Goal: Task Accomplishment & Management: Use online tool/utility

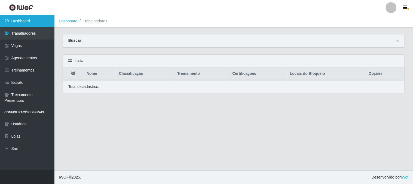
click at [42, 22] on link "Dashboard" at bounding box center [27, 21] width 55 height 12
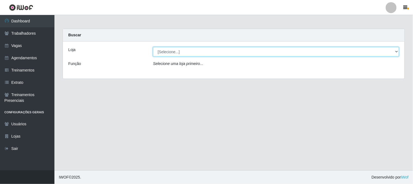
click at [189, 51] on select "[Selecione...] Sapore D'[GEOGRAPHIC_DATA]" at bounding box center [276, 52] width 246 height 10
select select "266"
click at [153, 47] on select "[Selecione...] Sapore D'[GEOGRAPHIC_DATA]" at bounding box center [276, 52] width 246 height 10
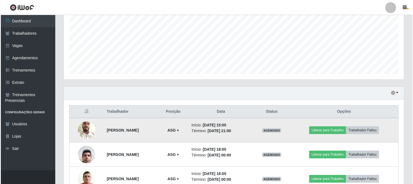
scroll to position [151, 0]
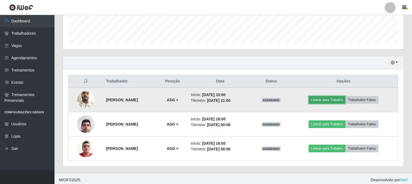
click at [338, 99] on button "Liberar para Trabalho" at bounding box center [327, 100] width 37 height 8
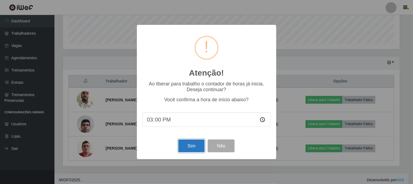
click at [192, 144] on button "Sim" at bounding box center [191, 145] width 26 height 13
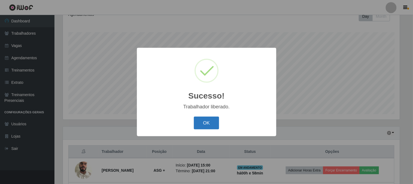
click at [203, 124] on button "OK" at bounding box center [206, 122] width 25 height 13
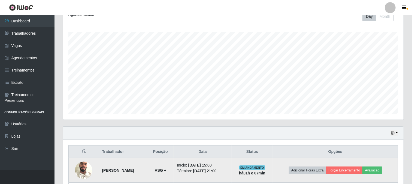
scroll to position [142, 0]
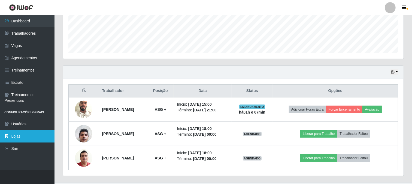
click at [42, 131] on link "Lojas" at bounding box center [27, 136] width 55 height 12
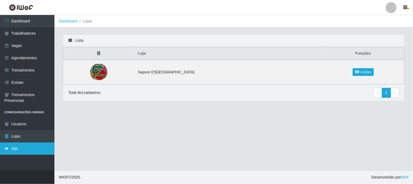
click at [13, 149] on link "Sair" at bounding box center [27, 148] width 55 height 12
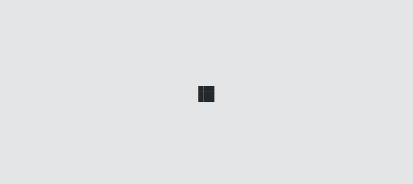
click at [13, 149] on div at bounding box center [206, 92] width 413 height 184
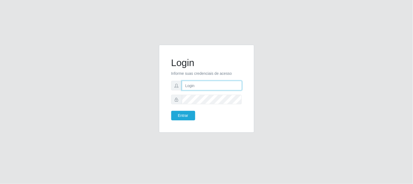
type input "ismael@sapore"
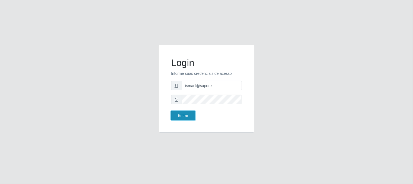
click at [181, 117] on button "Entrar" at bounding box center [183, 116] width 24 height 10
